Goal: Information Seeking & Learning: Check status

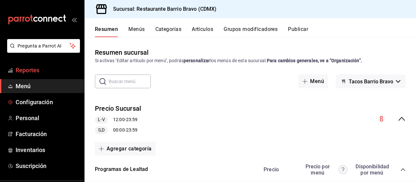
click at [33, 72] on span "Reportes" at bounding box center [47, 70] width 63 height 9
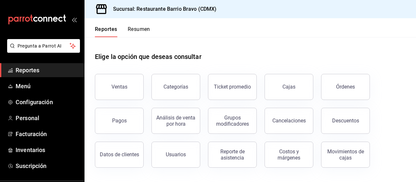
click at [141, 27] on button "Resumen" at bounding box center [139, 31] width 22 height 11
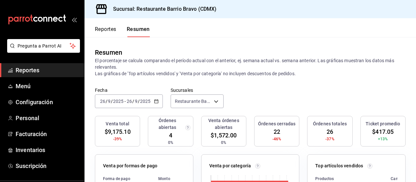
click at [157, 100] on \(Stroke\) "button" at bounding box center [156, 100] width 4 height 0
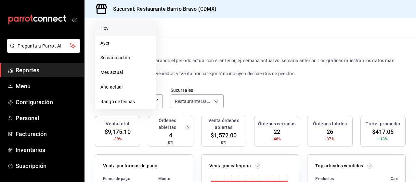
click at [113, 30] on span "Hoy" at bounding box center [125, 28] width 50 height 7
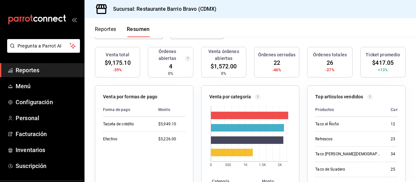
scroll to position [69, 0]
click at [159, 139] on div "$3,226.00" at bounding box center [171, 139] width 27 height 6
click at [157, 139] on td "$3,226.00" at bounding box center [169, 138] width 32 height 15
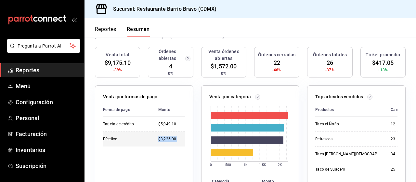
click at [157, 139] on td "$3,226.00" at bounding box center [169, 138] width 32 height 15
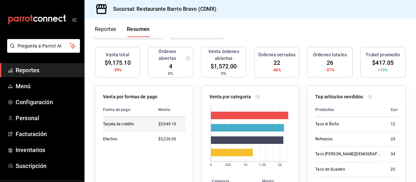
click at [183, 129] on td "$5,949.10" at bounding box center [169, 124] width 32 height 15
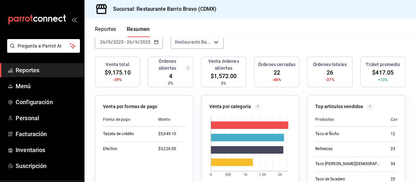
scroll to position [60, 0]
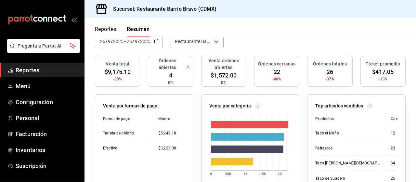
drag, startPoint x: 188, startPoint y: 130, endPoint x: 180, endPoint y: 85, distance: 46.5
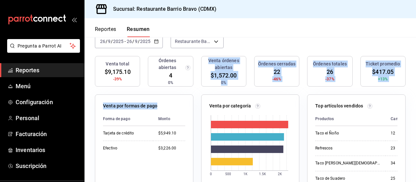
click at [185, 90] on div "Venta por formas de pago Forma de pago Monto Tarjeta de crédito $5,949.10 Efect…" at bounding box center [140, 158] width 106 height 144
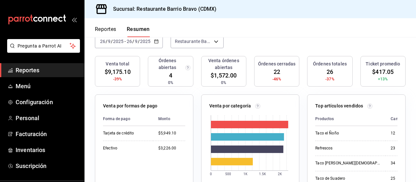
drag, startPoint x: 204, startPoint y: 75, endPoint x: 239, endPoint y: 74, distance: 34.8
click at [239, 74] on div "Venta órdenes abiertas $1,572.00 0%" at bounding box center [223, 71] width 45 height 31
drag, startPoint x: 233, startPoint y: 77, endPoint x: 216, endPoint y: 76, distance: 17.6
click at [216, 76] on span "$1,572.00" at bounding box center [224, 75] width 26 height 9
click at [207, 77] on div "Venta órdenes abiertas $1,572.00 0%" at bounding box center [223, 71] width 45 height 31
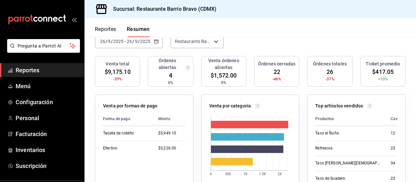
drag, startPoint x: 207, startPoint y: 75, endPoint x: 246, endPoint y: 77, distance: 39.7
click at [246, 77] on div "Venta total $9,175.10 -39% Órdenes abiertas 4 0% Venta órdenes abiertas $1,572.…" at bounding box center [250, 75] width 311 height 38
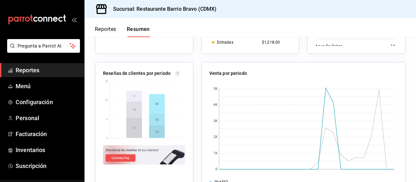
click at [196, 122] on div "Venta por periodo 0 1K 2K 3K 4K 5K [DATE] [DATE]" at bounding box center [299, 126] width 212 height 144
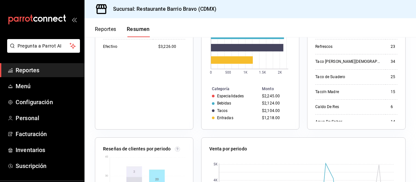
scroll to position [136, 0]
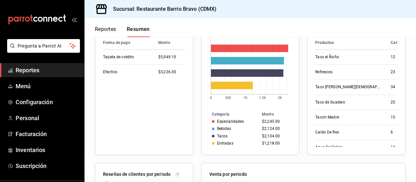
drag, startPoint x: 209, startPoint y: 117, endPoint x: 278, endPoint y: 150, distance: 75.7
click at [278, 150] on div "Venta por categoría 0 500 1K 1.5K 2K Categoría Monto Especialidades $2,245.00 B…" at bounding box center [250, 86] width 98 height 137
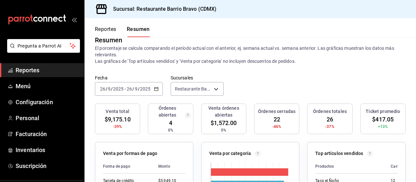
scroll to position [11, 0]
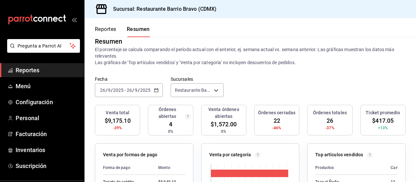
click at [202, 115] on div "Venta órdenes abiertas $1,572.00 0%" at bounding box center [223, 120] width 45 height 31
click at [207, 115] on h3 "Venta órdenes abiertas" at bounding box center [223, 113] width 39 height 14
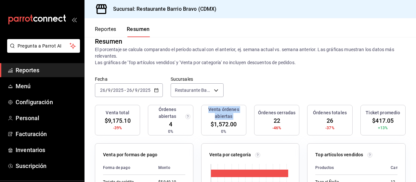
click at [207, 115] on h3 "Venta órdenes abiertas" at bounding box center [223, 113] width 39 height 14
click at [205, 113] on h3 "Venta órdenes abiertas" at bounding box center [223, 113] width 39 height 14
drag, startPoint x: 205, startPoint y: 111, endPoint x: 231, endPoint y: 116, distance: 26.8
click at [231, 116] on h3 "Venta órdenes abiertas" at bounding box center [223, 113] width 39 height 14
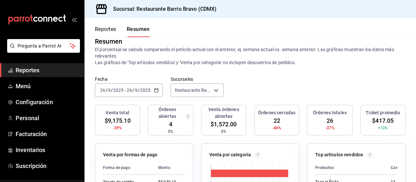
click at [206, 111] on h3 "Venta órdenes abiertas" at bounding box center [223, 113] width 39 height 14
drag, startPoint x: 206, startPoint y: 111, endPoint x: 229, endPoint y: 119, distance: 23.9
click at [229, 119] on h3 "Venta órdenes abiertas" at bounding box center [223, 113] width 39 height 14
click at [211, 131] on div "Venta órdenes abiertas $1,572.00 0%" at bounding box center [223, 120] width 45 height 31
drag, startPoint x: 206, startPoint y: 110, endPoint x: 238, endPoint y: 125, distance: 35.8
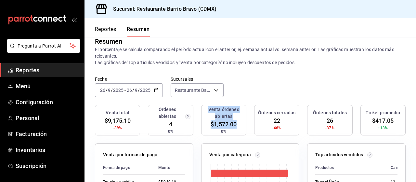
click at [238, 125] on div "Venta órdenes abiertas $1,572.00 0%" at bounding box center [223, 120] width 45 height 31
drag, startPoint x: 238, startPoint y: 125, endPoint x: 228, endPoint y: 112, distance: 16.3
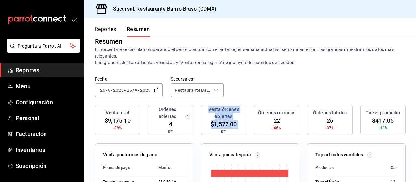
click at [228, 112] on div "Venta órdenes abiertas $1,572.00 0%" at bounding box center [223, 120] width 45 height 31
click at [228, 112] on h3 "Venta órdenes abiertas" at bounding box center [223, 113] width 39 height 14
drag, startPoint x: 205, startPoint y: 111, endPoint x: 239, endPoint y: 124, distance: 36.3
click at [239, 124] on div "Venta órdenes abiertas $1,572.00 0%" at bounding box center [223, 120] width 45 height 31
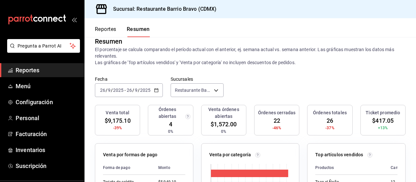
click at [211, 63] on p "El porcentaje se calcula comparando el período actual con el anterior, ej. sema…" at bounding box center [250, 56] width 311 height 20
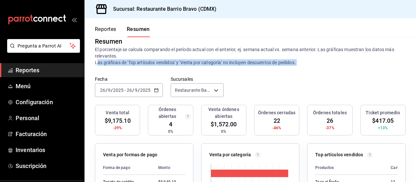
click at [211, 63] on p "El porcentaje se calcula comparando el período actual con el anterior, ej. sema…" at bounding box center [250, 56] width 311 height 20
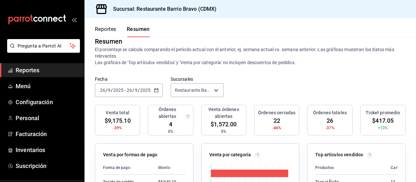
click at [138, 53] on p "El porcentaje se calcula comparando el período actual con el anterior, ej. sema…" at bounding box center [250, 56] width 311 height 20
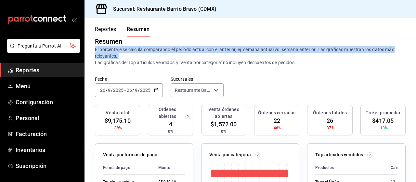
click at [138, 53] on p "El porcentaje se calcula comparando el período actual con el anterior, ej. sema…" at bounding box center [250, 56] width 311 height 20
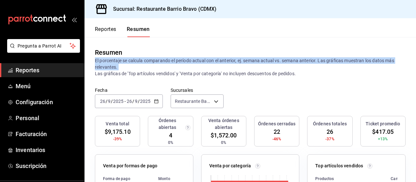
click at [122, 65] on p "El porcentaje se calcula comparando el período actual con el anterior, ej. sema…" at bounding box center [250, 67] width 311 height 20
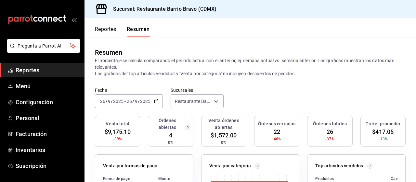
click at [140, 73] on p "El porcentaje se calcula comparando el período actual con el anterior, ej. sema…" at bounding box center [250, 67] width 311 height 20
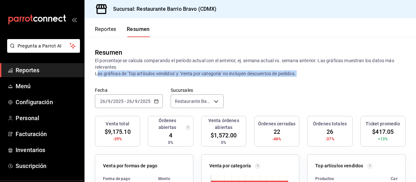
click at [140, 73] on p "El porcentaje se calcula comparando el período actual con el anterior, ej. sema…" at bounding box center [250, 67] width 311 height 20
click at [168, 76] on p "El porcentaje se calcula comparando el período actual con el anterior, ej. sema…" at bounding box center [250, 67] width 311 height 20
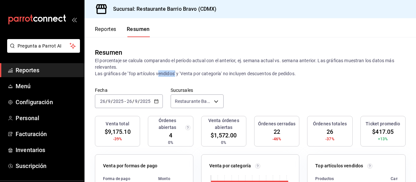
click at [168, 76] on p "El porcentaje se calcula comparando el período actual con el anterior, ej. sema…" at bounding box center [250, 67] width 311 height 20
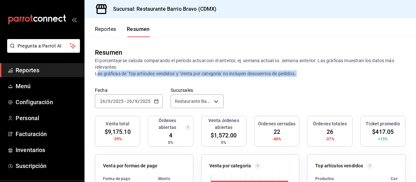
click at [168, 76] on p "El porcentaje se calcula comparando el período actual con el anterior, ej. sema…" at bounding box center [250, 67] width 311 height 20
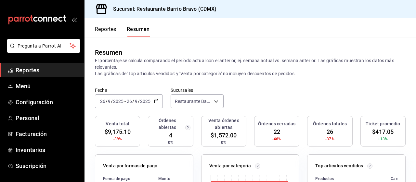
click at [146, 70] on p "El porcentaje se calcula comparando el período actual con el anterior, ej. sema…" at bounding box center [250, 67] width 311 height 20
click at [135, 69] on p "El porcentaje se calcula comparando el período actual con el anterior, ej. sema…" at bounding box center [250, 67] width 311 height 20
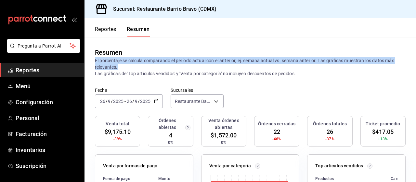
drag, startPoint x: 93, startPoint y: 60, endPoint x: 121, endPoint y: 67, distance: 28.8
click at [121, 67] on div "Resumen El porcentaje se calcula comparando el período actual con el anterior, …" at bounding box center [251, 62] width 332 height 50
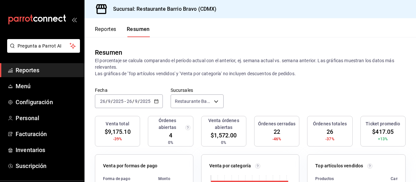
click at [142, 77] on div "Resumen El porcentaje se calcula comparando el período actual con el anterior, …" at bounding box center [251, 62] width 332 height 50
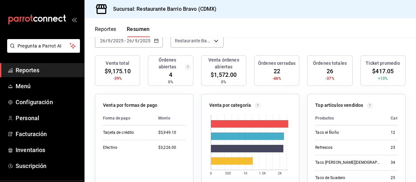
scroll to position [62, 0]
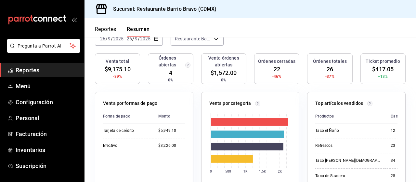
click at [185, 118] on div "Venta por formas de pago Forma de pago Monto Tarjeta de crédito $5,949.10 Efect…" at bounding box center [144, 160] width 98 height 137
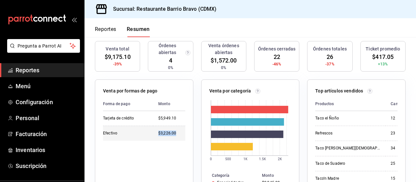
drag, startPoint x: 153, startPoint y: 134, endPoint x: 183, endPoint y: 134, distance: 29.6
click at [183, 134] on td "$3,226.00" at bounding box center [169, 132] width 32 height 15
click at [190, 143] on div "Venta por formas de pago Forma de pago Monto Tarjeta de crédito $5,949.10 Efect…" at bounding box center [144, 147] width 98 height 137
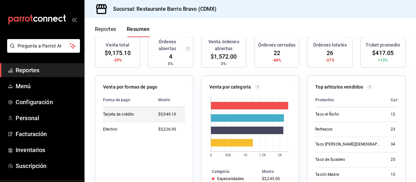
scroll to position [69, 0]
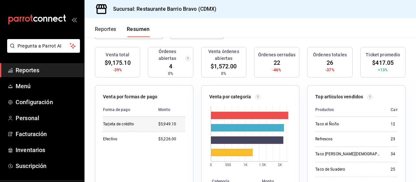
click at [168, 125] on div "$5,949.10" at bounding box center [171, 124] width 27 height 6
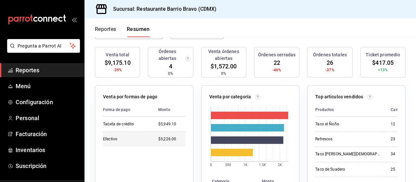
click at [166, 134] on td "$3,226.00" at bounding box center [169, 138] width 32 height 15
click at [193, 142] on div "Venta por categoría 0 500 1K 1.5K 2K Categoría Monto Especialidades $2,245.00 B…" at bounding box center [246, 149] width 106 height 144
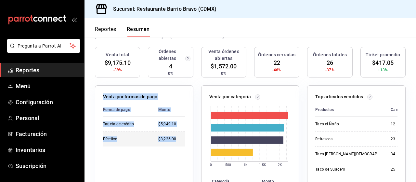
drag, startPoint x: 100, startPoint y: 97, endPoint x: 180, endPoint y: 140, distance: 90.6
click at [180, 140] on div "Venta por formas de pago Forma de pago Monto Tarjeta de crédito $5,949.10 Efect…" at bounding box center [144, 153] width 98 height 137
click at [188, 101] on div "Venta por formas de pago Forma de pago Monto Tarjeta de crédito $5,949.10 Efect…" at bounding box center [144, 153] width 98 height 137
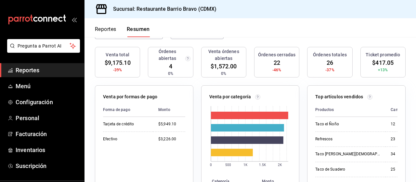
click at [188, 101] on div "Venta por formas de pago Forma de pago Monto Tarjeta de crédito $5,949.10 Efect…" at bounding box center [144, 153] width 98 height 137
click at [189, 107] on div "Venta por formas de pago Forma de pago Monto Tarjeta de crédito $5,949.10 Efect…" at bounding box center [144, 153] width 98 height 137
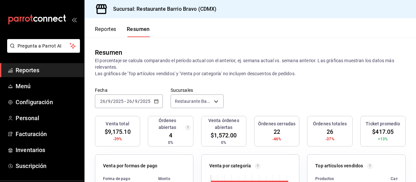
click at [179, 56] on div "Resumen" at bounding box center [250, 52] width 311 height 10
